Goal: Information Seeking & Learning: Learn about a topic

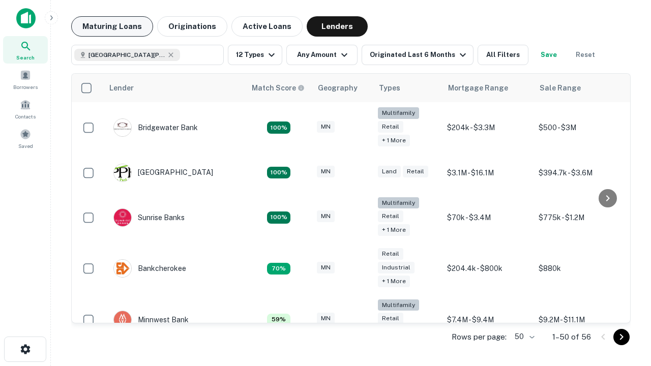
click at [112, 26] on button "Maturing Loans" at bounding box center [112, 26] width 82 height 20
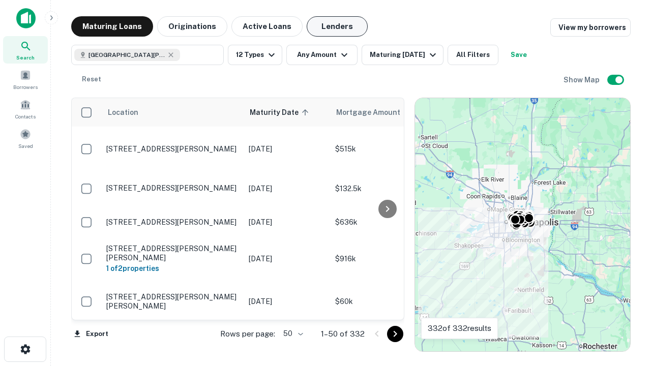
click at [337, 26] on button "Lenders" at bounding box center [337, 26] width 61 height 20
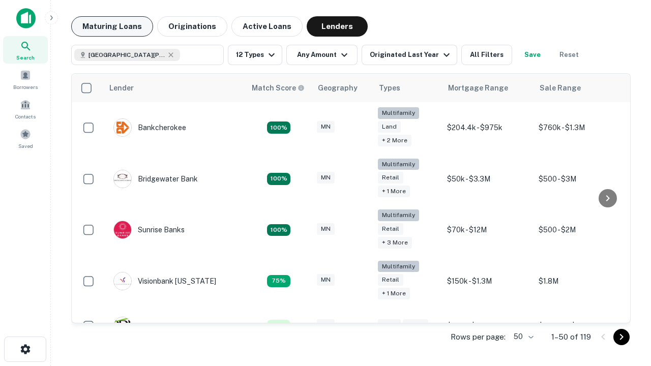
click at [112, 26] on button "Maturing Loans" at bounding box center [112, 26] width 82 height 20
